Goal: Navigation & Orientation: Find specific page/section

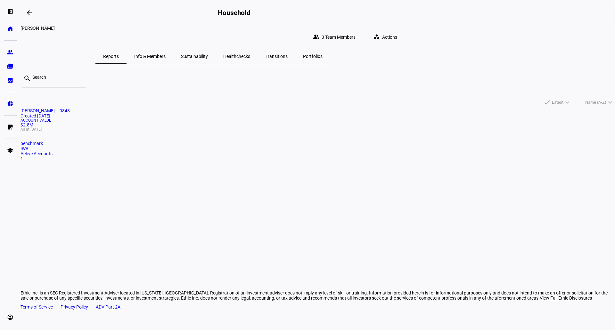
click at [169, 161] on mat-card "[PERSON_NAME] ...9848 Created [DATE] Account Value $2.8M As at [DATE] benchmark…" at bounding box center [317, 134] width 594 height 53
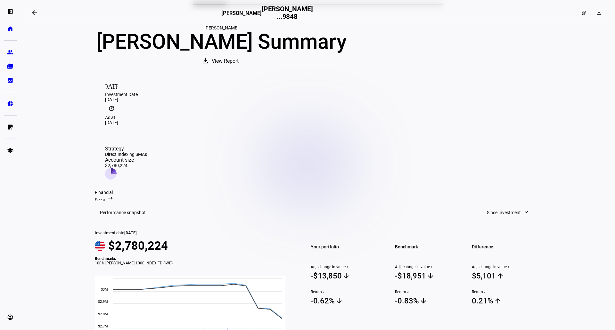
scroll to position [32, 0]
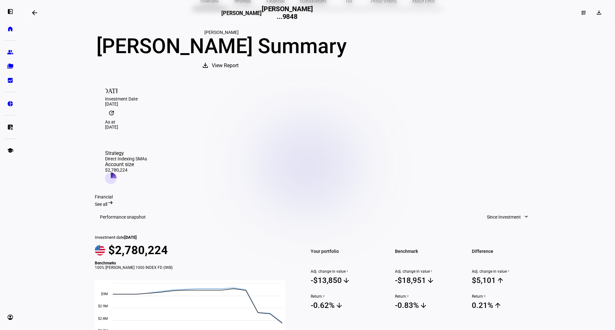
drag, startPoint x: 459, startPoint y: 89, endPoint x: 22, endPoint y: 115, distance: 438.1
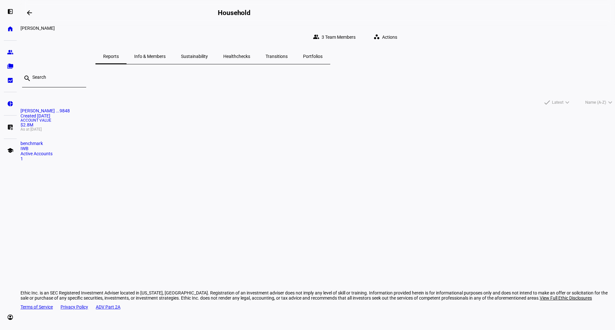
click at [166, 55] on span "Info & Members" at bounding box center [149, 56] width 31 height 15
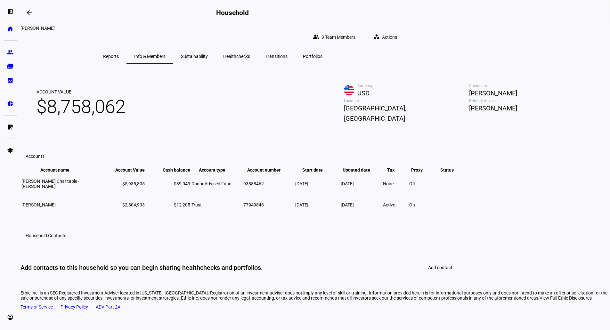
click at [119, 56] on span "Reports" at bounding box center [111, 56] width 16 height 15
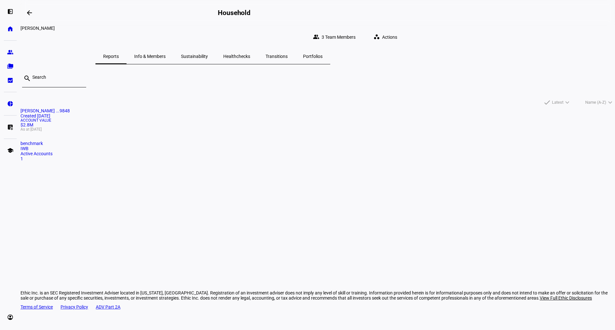
click at [166, 54] on span "Info & Members" at bounding box center [149, 56] width 31 height 4
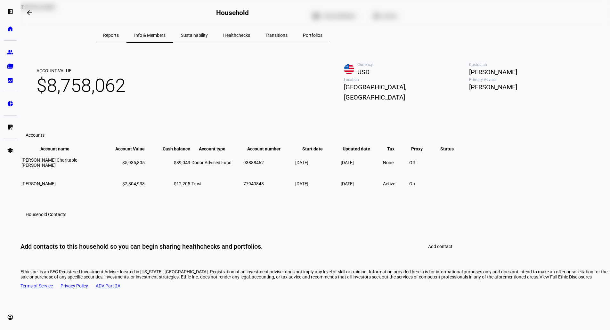
scroll to position [32, 0]
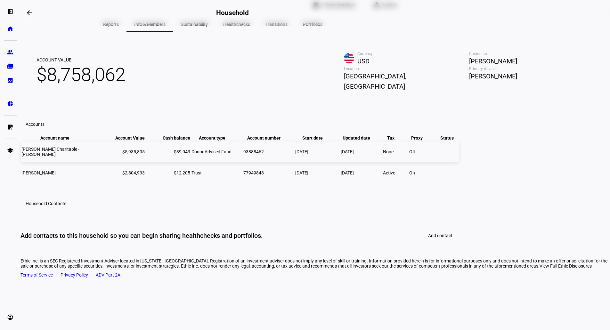
click at [98, 162] on td "Schwab Charitable - Emily Scott" at bounding box center [59, 152] width 77 height 20
click at [79, 157] on span "Schwab Charitable - Emily Scott" at bounding box center [50, 152] width 58 height 10
